Goal: Task Accomplishment & Management: Complete application form

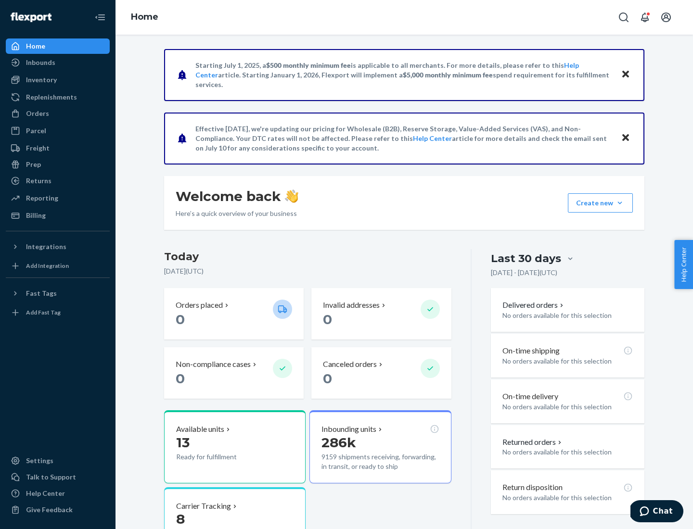
click at [620, 203] on button "Create new Create new inbound Create new order Create new product" at bounding box center [600, 202] width 65 height 19
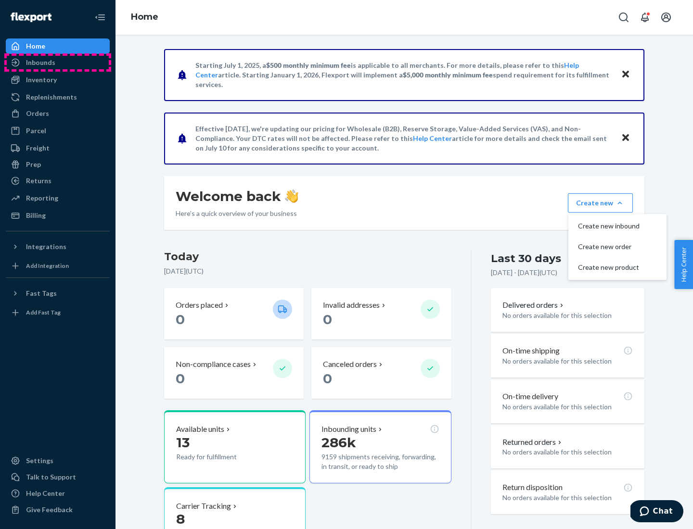
click at [58, 63] on div "Inbounds" at bounding box center [58, 62] width 102 height 13
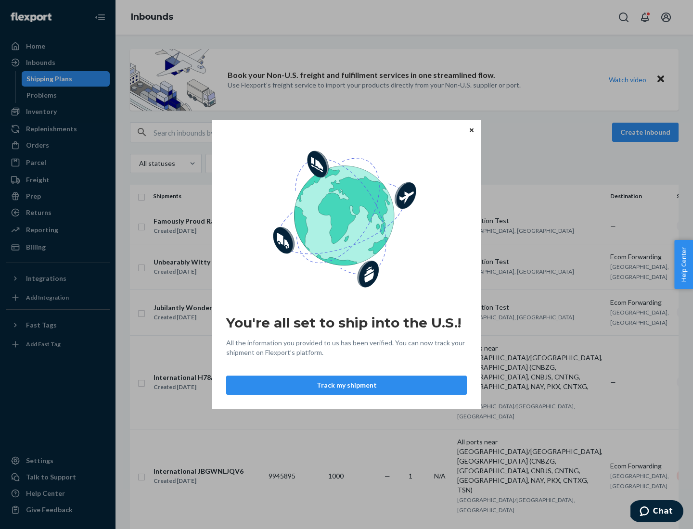
click at [58, 112] on div "You're all set to ship into the U.S.! All the information you provided to us ha…" at bounding box center [346, 264] width 693 height 529
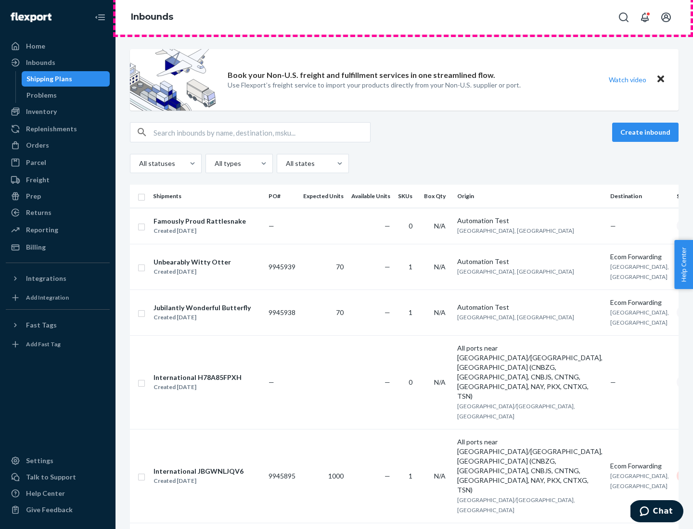
click at [404, 17] on div "Inbounds" at bounding box center [405, 17] width 578 height 35
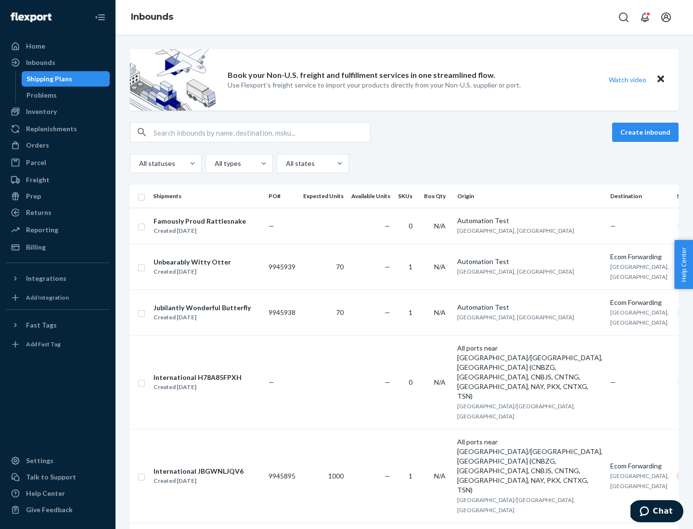
click at [404, 164] on div "All statuses All types All states" at bounding box center [404, 163] width 549 height 19
click at [48, 79] on div "Shipping Plans" at bounding box center [49, 79] width 46 height 10
click at [647, 132] on button "Create inbound" at bounding box center [645, 132] width 66 height 19
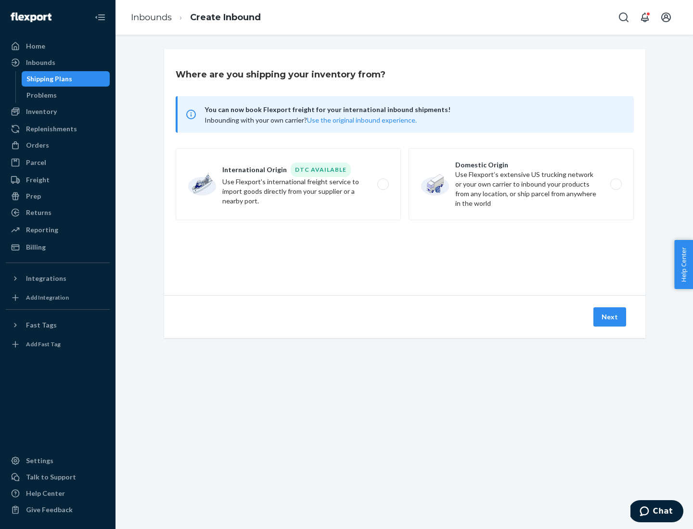
click at [288, 184] on label "International Origin DTC Available Use Flexport's international freight service…" at bounding box center [288, 184] width 225 height 72
click at [383, 184] on input "International Origin DTC Available Use Flexport's international freight service…" at bounding box center [386, 184] width 6 height 6
radio input "true"
click at [405, 252] on icon at bounding box center [405, 252] width 36 height 36
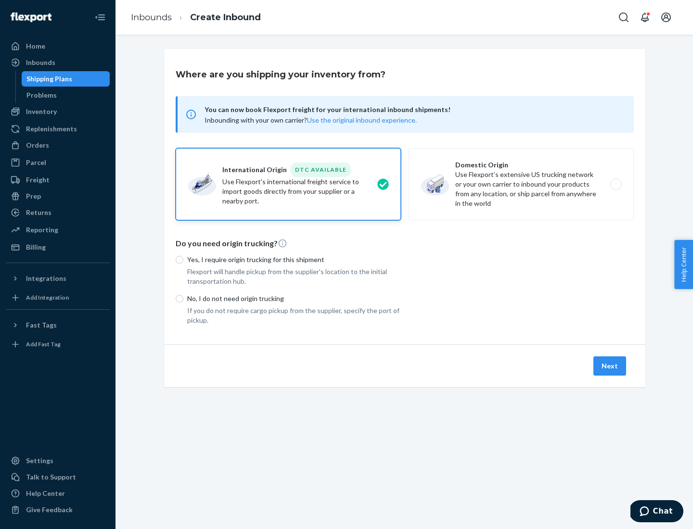
click at [294, 259] on p "Yes, I require origin trucking for this shipment" at bounding box center [294, 260] width 214 height 10
click at [183, 259] on input "Yes, I require origin trucking for this shipment" at bounding box center [180, 260] width 8 height 8
radio input "true"
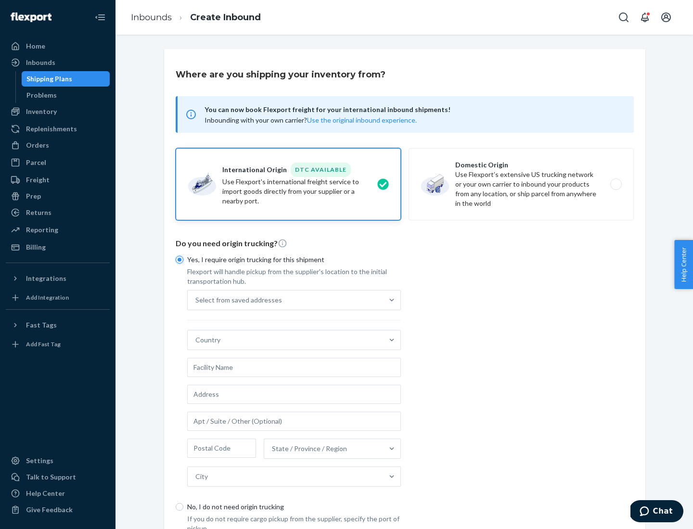
scroll to position [18, 0]
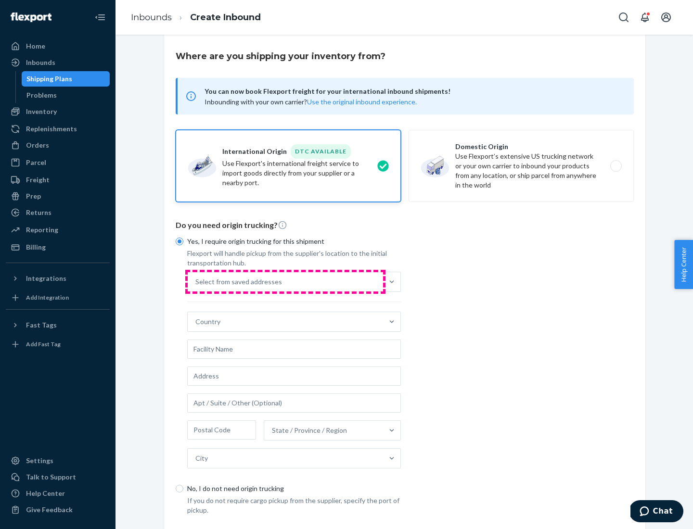
click at [285, 282] on div "Select from saved addresses" at bounding box center [285, 281] width 195 height 19
click at [196, 282] on input "Select from saved addresses" at bounding box center [195, 282] width 1 height 10
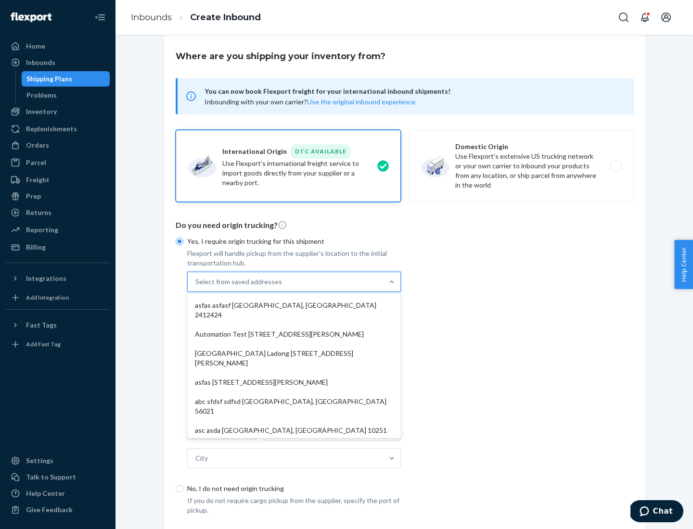
scroll to position [42, 0]
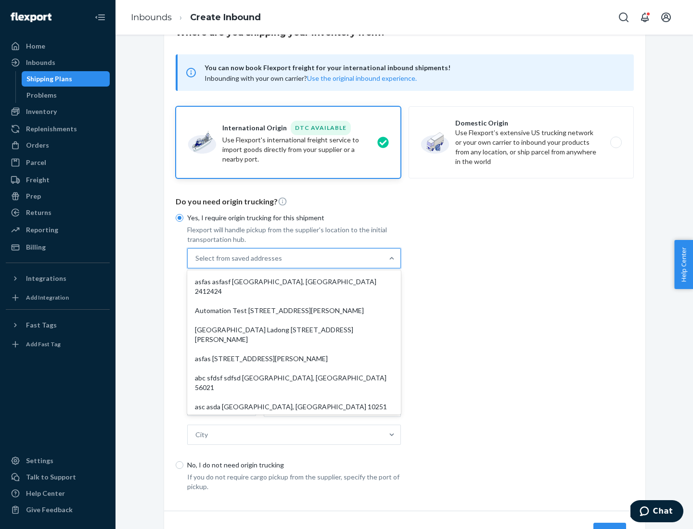
click at [294, 282] on div "asfas asfasf [GEOGRAPHIC_DATA], [GEOGRAPHIC_DATA] 2412424" at bounding box center [294, 286] width 210 height 29
click at [196, 263] on input "option asfas asfasf [GEOGRAPHIC_DATA], [GEOGRAPHIC_DATA] 2412424 focused, 1 of …" at bounding box center [195, 259] width 1 height 10
type input "asfas"
type input "asfasf"
type input "2412424"
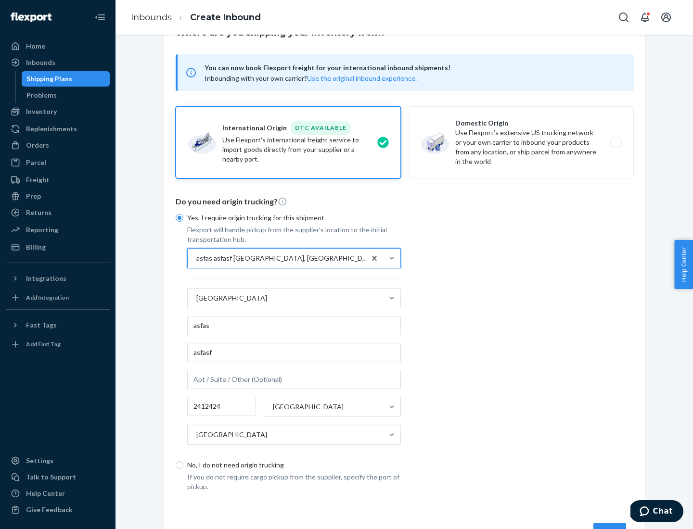
scroll to position [90, 0]
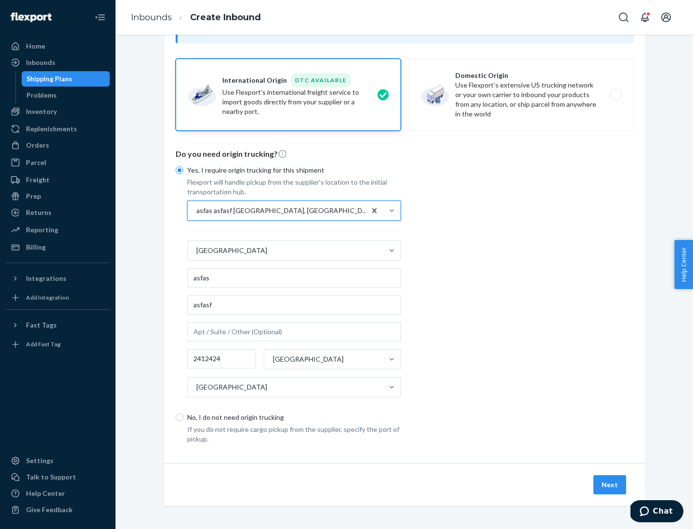
click at [610, 485] on button "Next" at bounding box center [609, 485] width 33 height 19
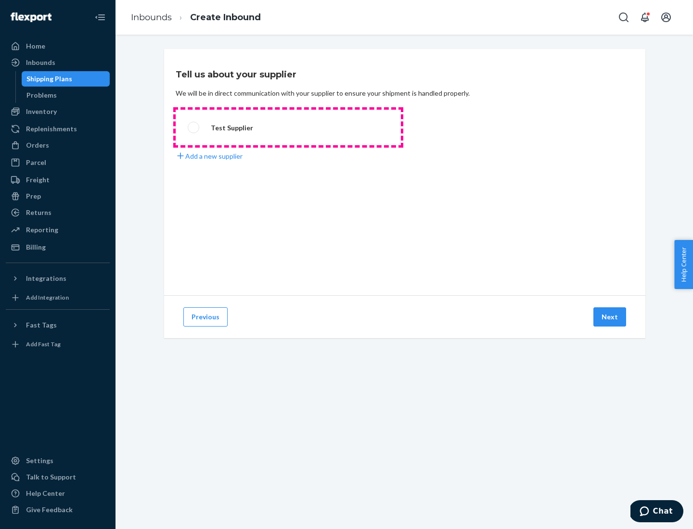
click at [288, 128] on label "Test Supplier" at bounding box center [288, 128] width 225 height 36
click at [194, 128] on input "Test Supplier" at bounding box center [191, 128] width 6 height 6
radio input "true"
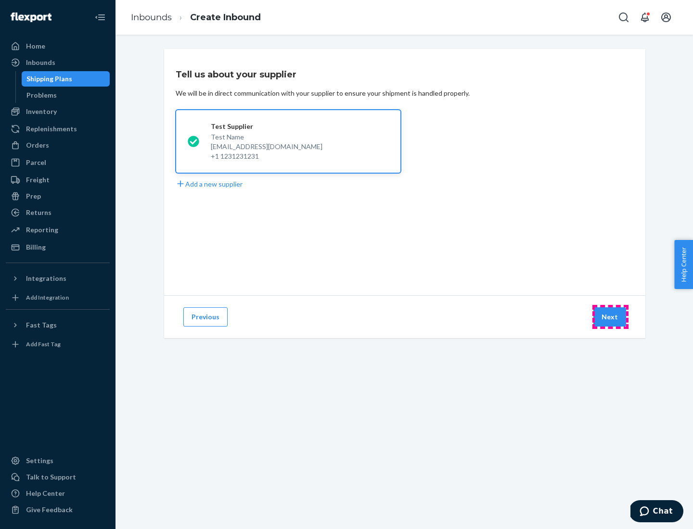
click at [610, 317] on button "Next" at bounding box center [609, 317] width 33 height 19
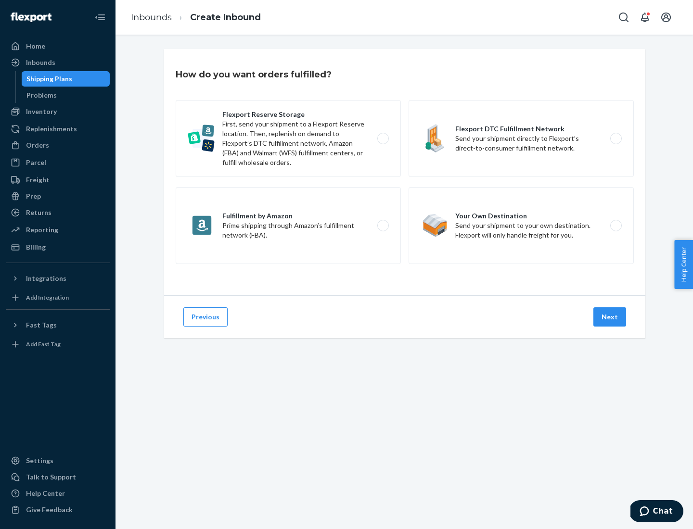
click at [288, 226] on label "Fulfillment by Amazon Prime shipping through Amazon’s fulfillment network (FBA)." at bounding box center [288, 225] width 225 height 77
click at [383, 226] on input "Fulfillment by Amazon Prime shipping through Amazon’s fulfillment network (FBA)." at bounding box center [386, 226] width 6 height 6
radio input "true"
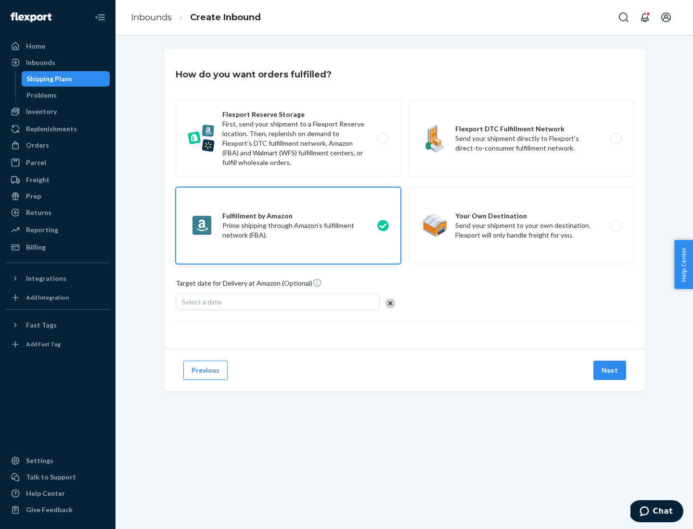
click at [610, 371] on button "Next" at bounding box center [609, 370] width 33 height 19
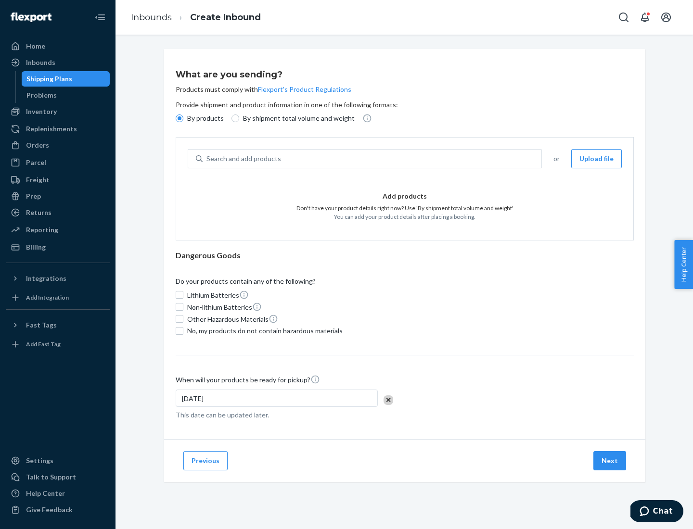
click at [296, 118] on p "By shipment total volume and weight" at bounding box center [299, 119] width 112 height 10
click at [239, 118] on input "By shipment total volume and weight" at bounding box center [236, 119] width 8 height 8
radio input "true"
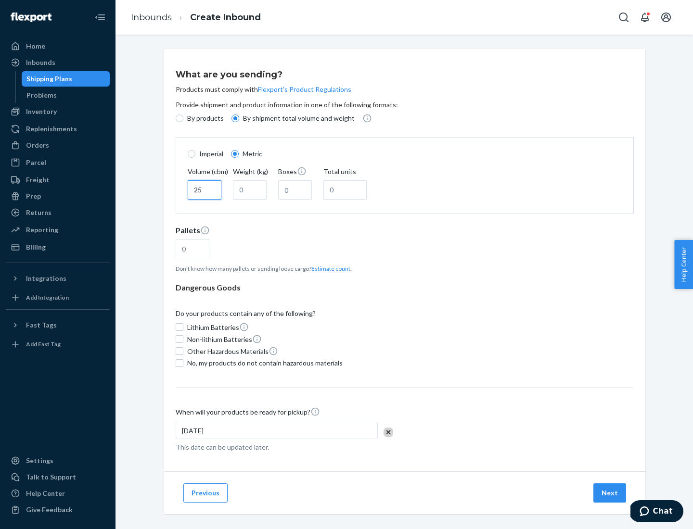
type input "25"
type input "100"
type input "50"
type input "500"
click at [329, 269] on button "Estimate count" at bounding box center [330, 269] width 39 height 8
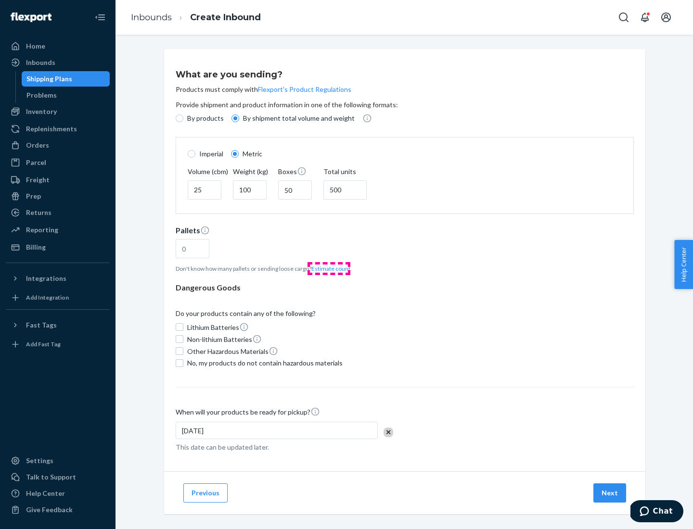
type input "16"
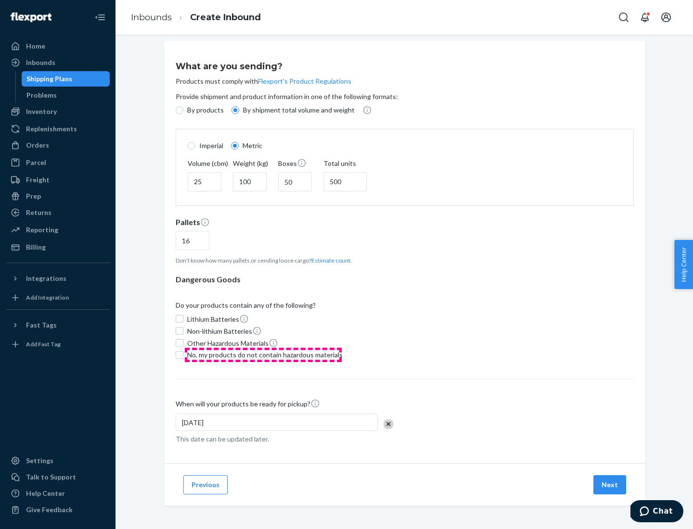
click at [263, 355] on span "No, my products do not contain hazardous materials" at bounding box center [264, 355] width 155 height 10
click at [183, 355] on input "No, my products do not contain hazardous materials" at bounding box center [180, 355] width 8 height 8
checkbox input "true"
click at [610, 485] on button "Next" at bounding box center [609, 485] width 33 height 19
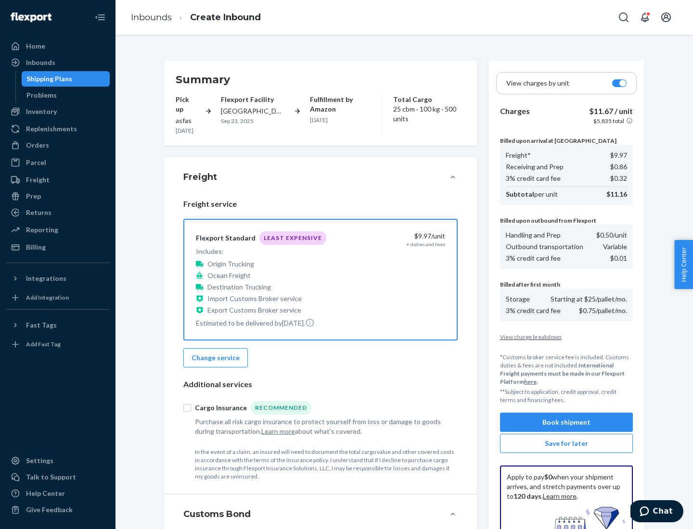
scroll to position [141, 0]
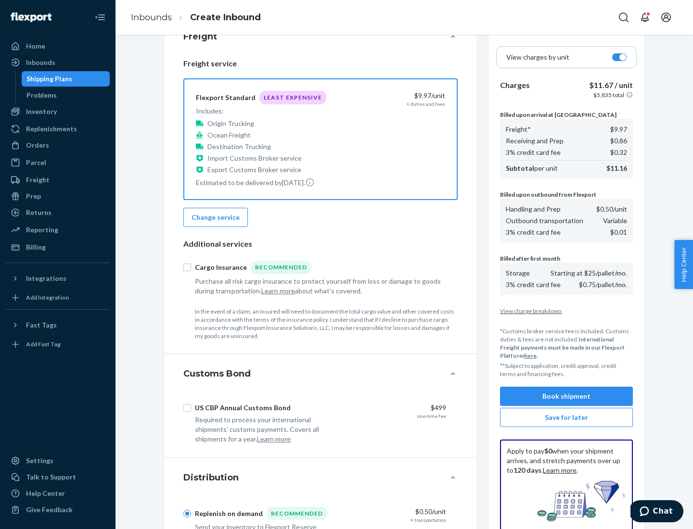
click at [567, 397] on button "Book shipment" at bounding box center [566, 396] width 133 height 19
